Goal: Communication & Community: Share content

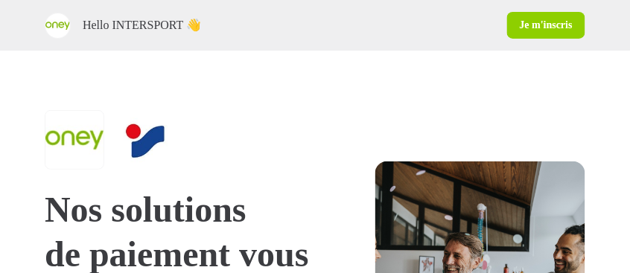
click at [548, 25] on link "Je m'inscris" at bounding box center [546, 25] width 78 height 27
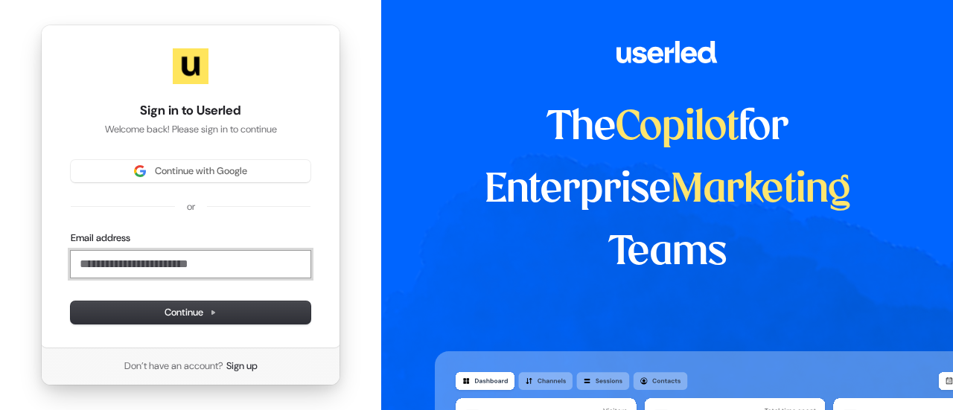
click at [143, 261] on input "Email address" at bounding box center [191, 264] width 240 height 27
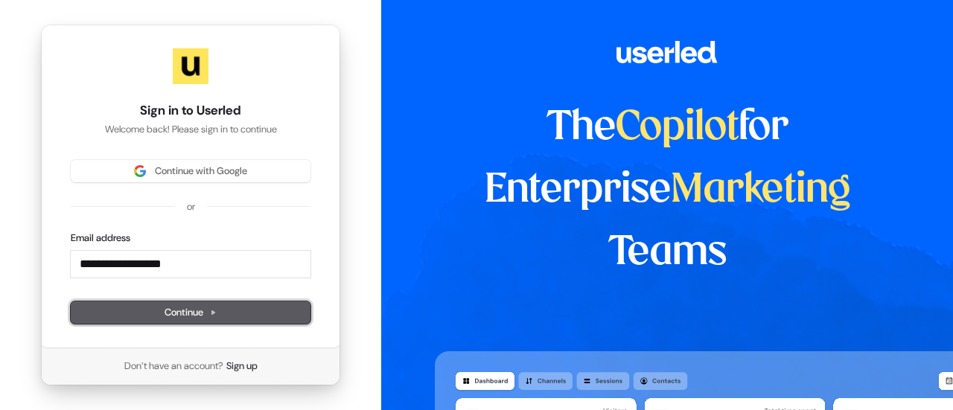
click at [181, 272] on span "Continue" at bounding box center [191, 312] width 52 height 13
type input "**********"
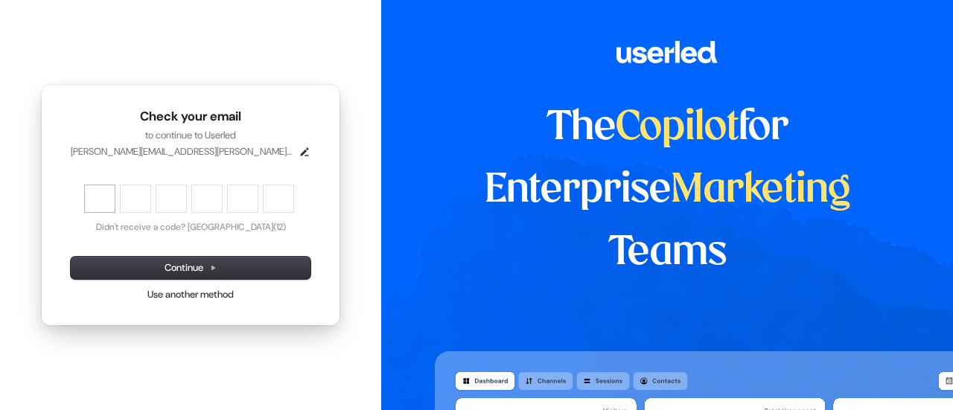
type input "******"
type input "*"
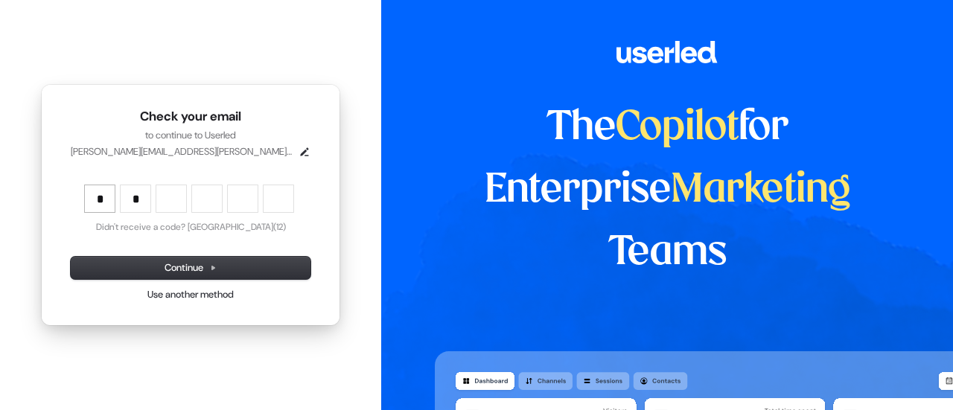
type input "*"
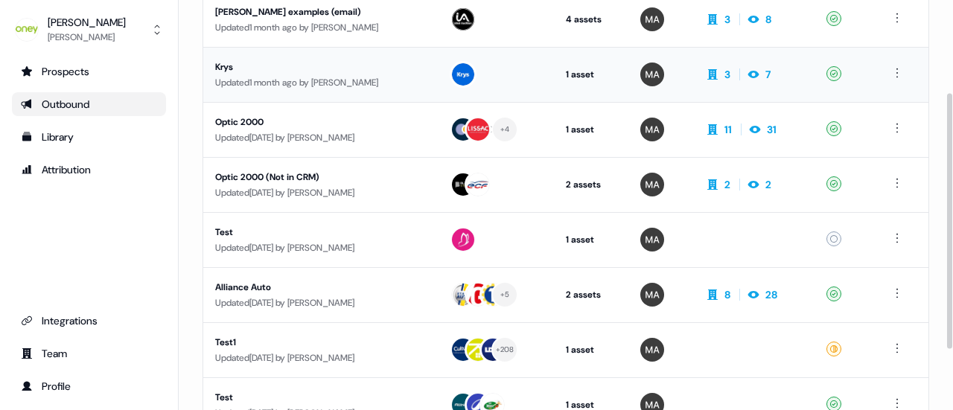
scroll to position [223, 0]
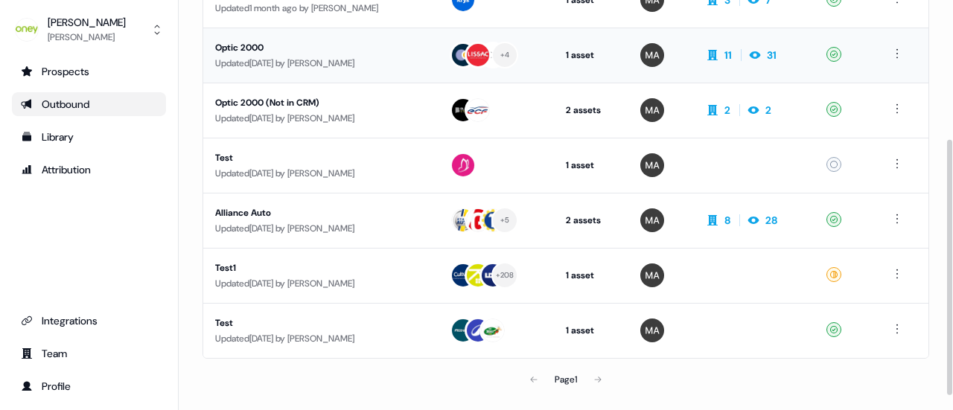
click at [261, 60] on div "Updated 3 months ago by Marie Antonescu" at bounding box center [320, 63] width 211 height 15
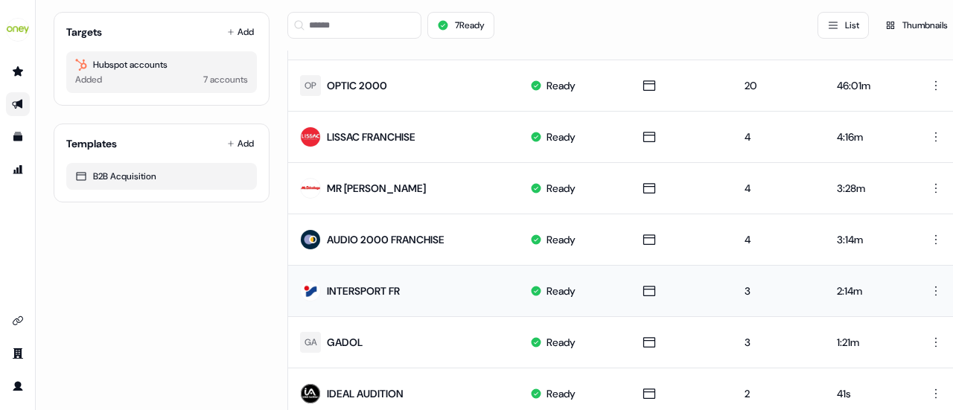
scroll to position [198, 0]
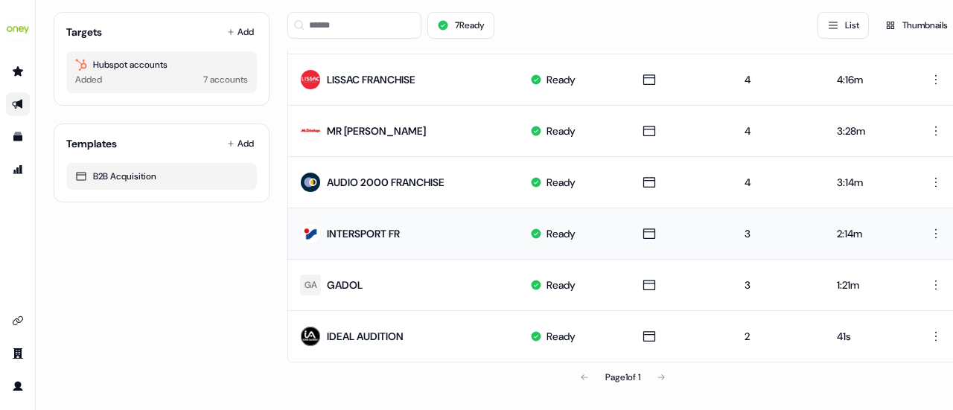
click at [358, 227] on div "INTERSPORT FR" at bounding box center [363, 233] width 73 height 15
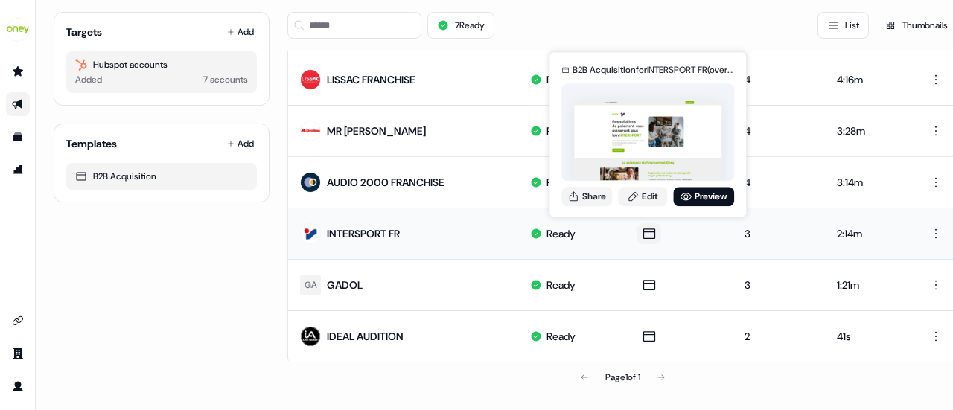
click at [634, 226] on icon at bounding box center [649, 233] width 18 height 15
click at [599, 196] on button "Share" at bounding box center [586, 196] width 51 height 19
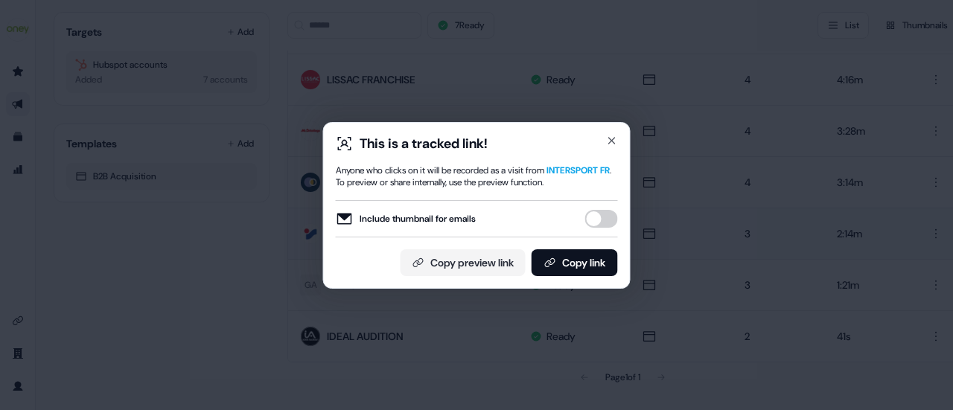
click at [593, 223] on button "Include thumbnail for emails" at bounding box center [601, 219] width 33 height 18
click at [564, 267] on button "Copy link" at bounding box center [575, 262] width 86 height 27
click at [609, 135] on icon "button" at bounding box center [612, 141] width 12 height 12
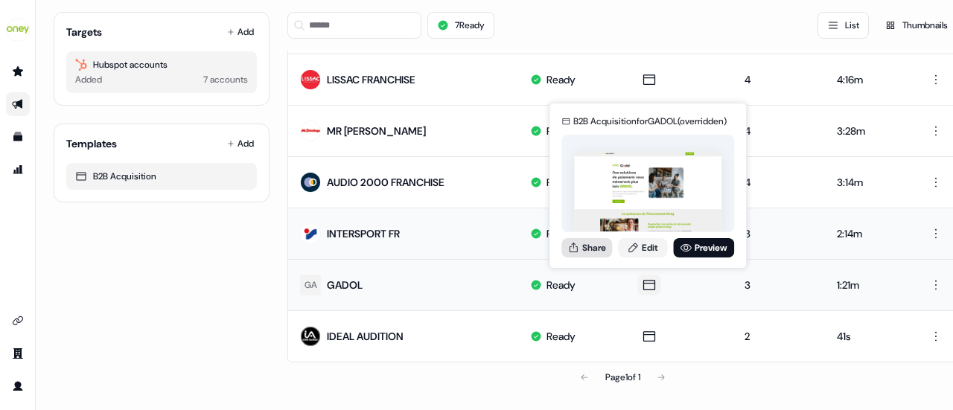
click at [590, 246] on button "Share" at bounding box center [586, 247] width 51 height 19
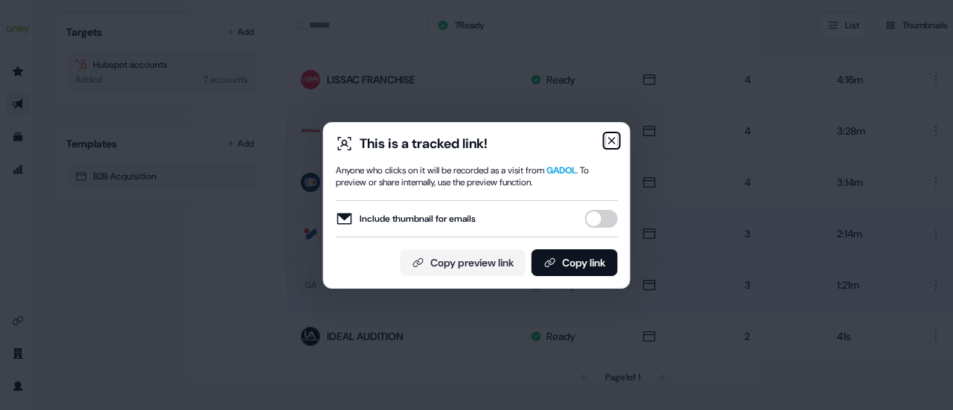
click at [614, 138] on icon "button" at bounding box center [612, 141] width 6 height 6
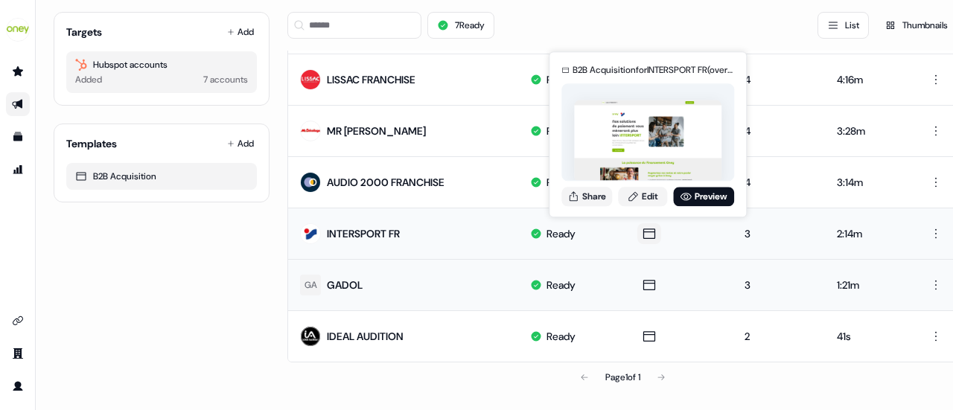
click at [634, 232] on icon at bounding box center [649, 233] width 18 height 15
click at [594, 197] on button "Share" at bounding box center [586, 196] width 51 height 19
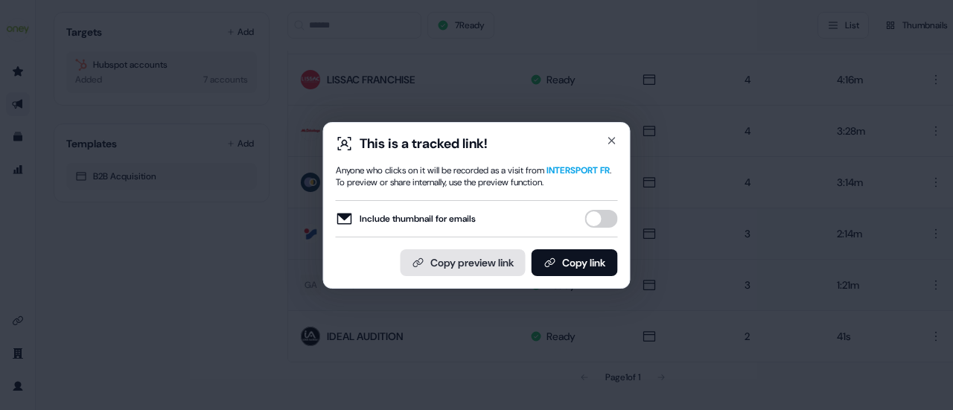
click at [480, 266] on button "Copy preview link" at bounding box center [463, 262] width 125 height 27
